Goal: Communication & Community: Connect with others

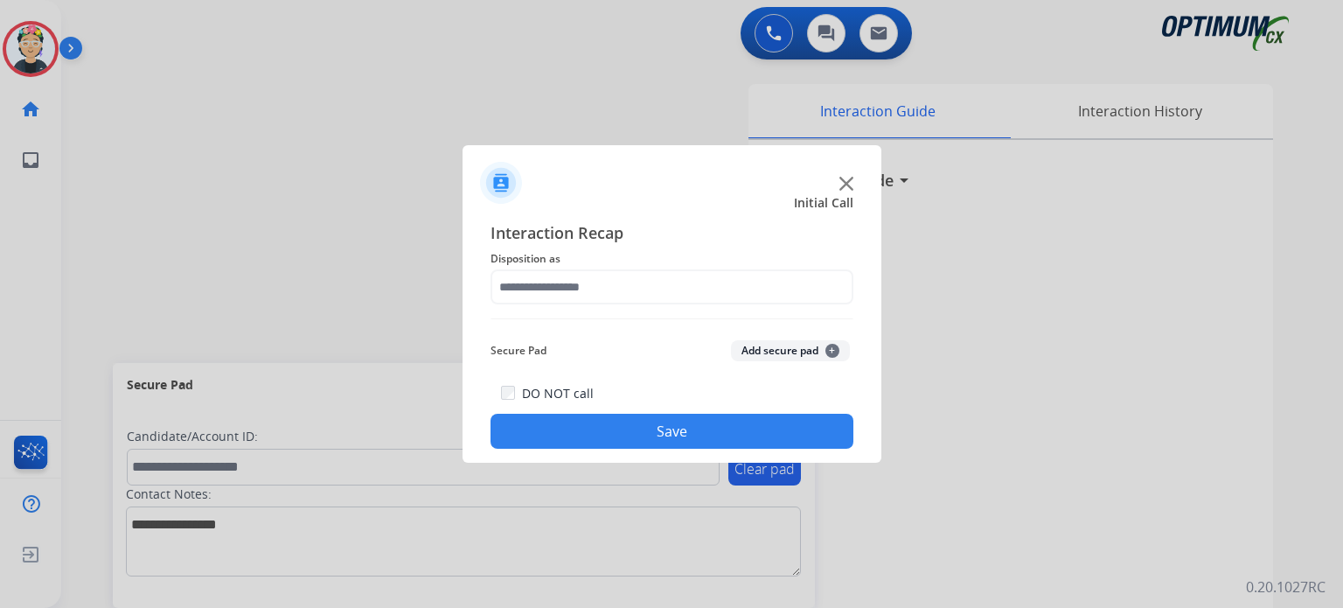
click at [851, 183] on img at bounding box center [846, 184] width 14 height 14
click at [850, 184] on img at bounding box center [846, 184] width 14 height 14
click at [843, 179] on img at bounding box center [846, 184] width 14 height 14
click at [850, 183] on img at bounding box center [846, 184] width 14 height 14
click at [847, 181] on img at bounding box center [846, 184] width 14 height 14
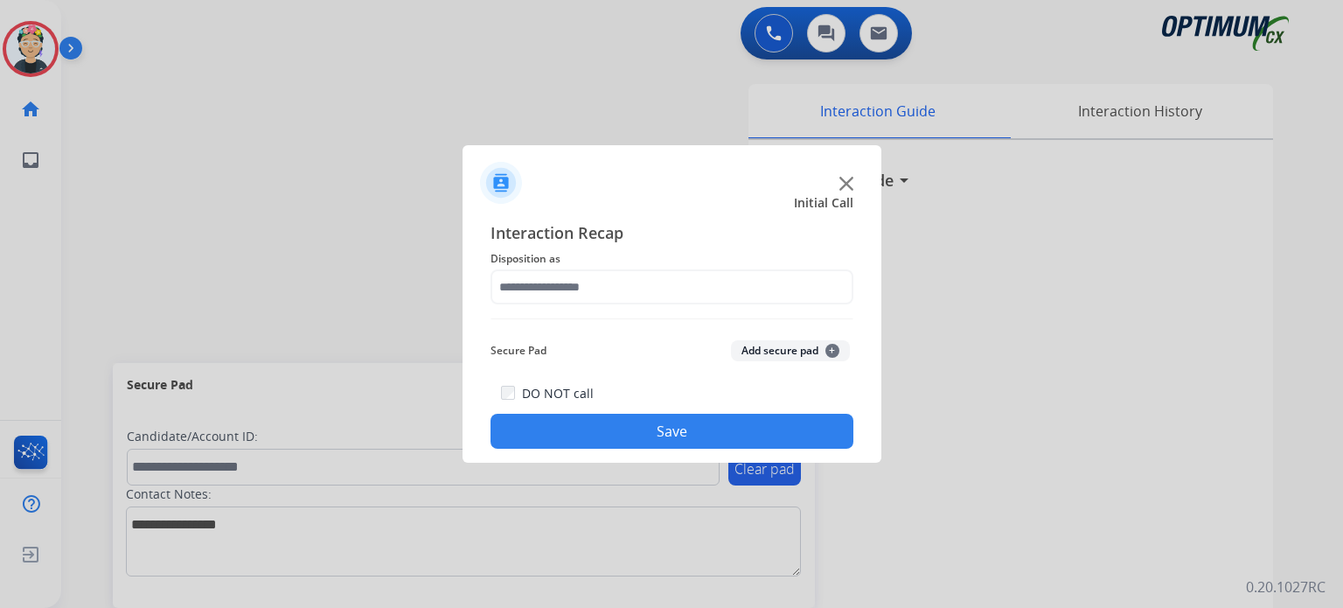
click at [847, 181] on img at bounding box center [846, 184] width 14 height 14
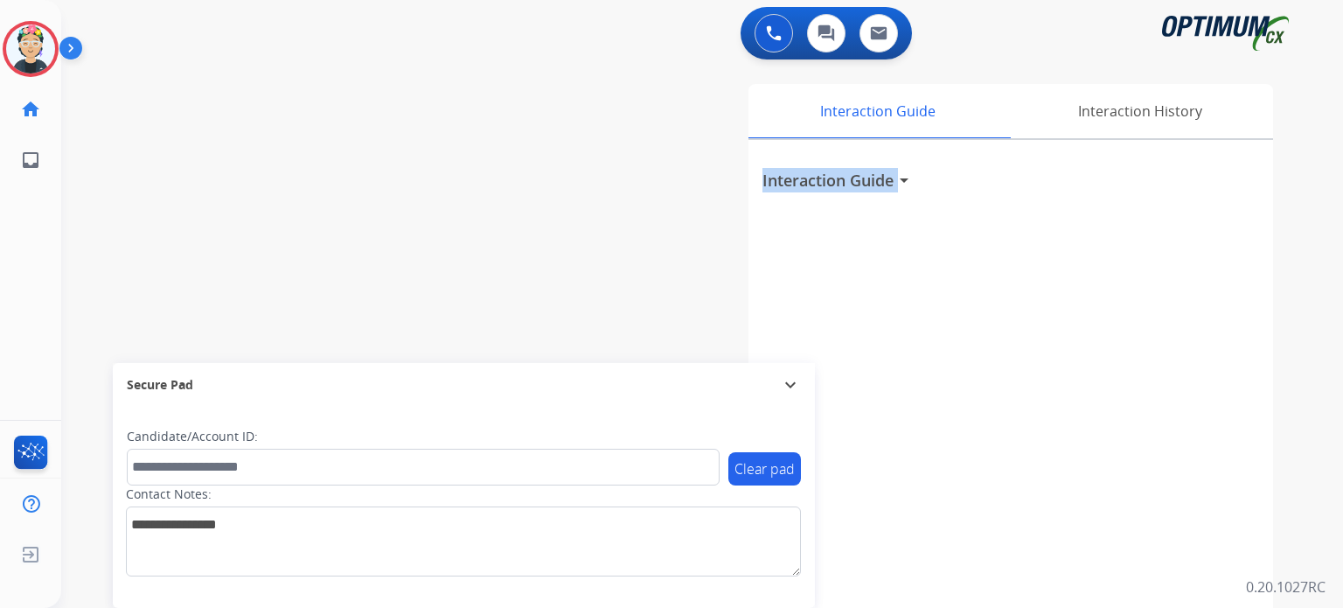
click at [847, 181] on h3 "Interaction Guide" at bounding box center [828, 180] width 131 height 24
click at [772, 38] on img at bounding box center [774, 33] width 16 height 16
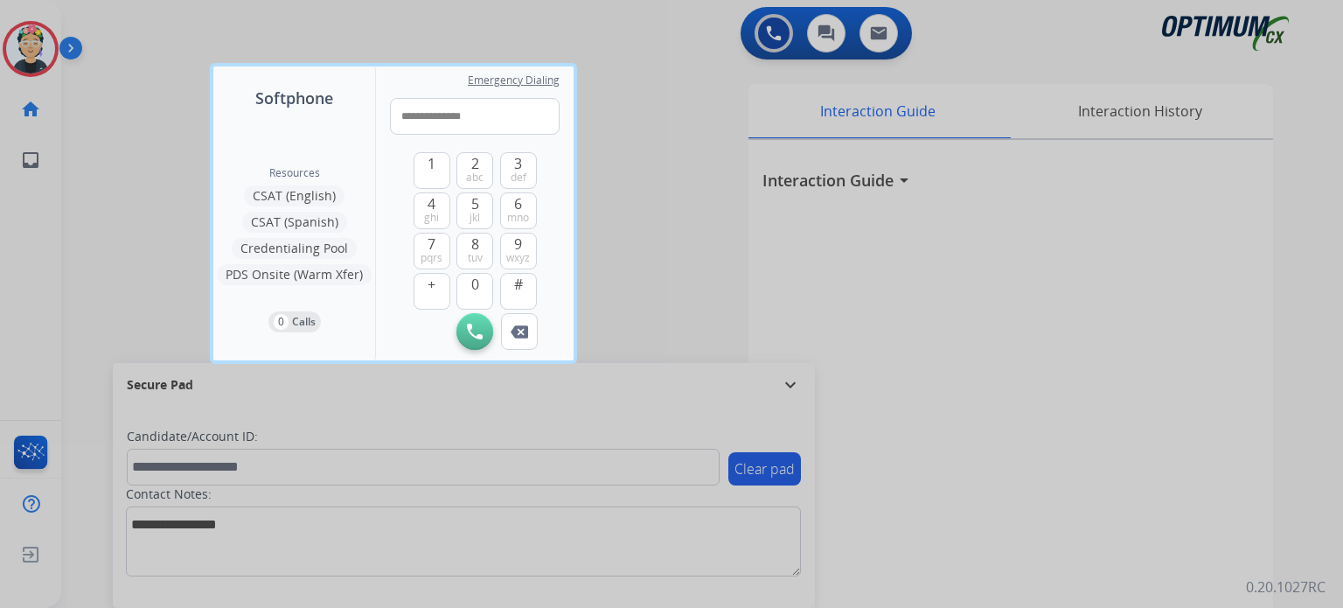
type input "**********"
click at [472, 338] on img at bounding box center [475, 332] width 16 height 16
